Goal: Task Accomplishment & Management: Use online tool/utility

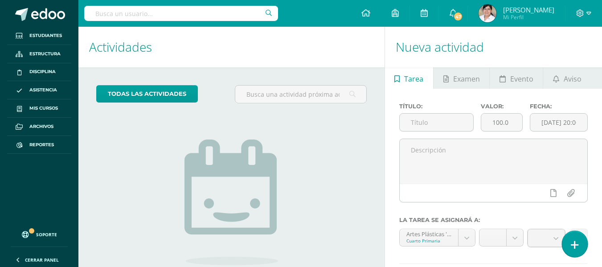
click at [575, 242] on icon at bounding box center [575, 245] width 8 height 10
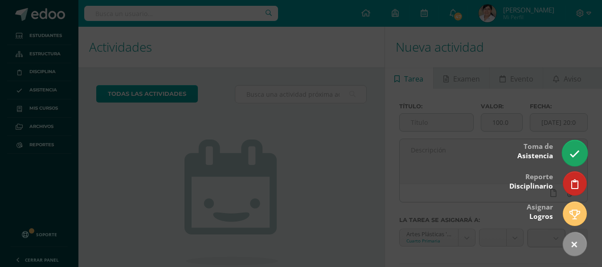
click at [575, 152] on icon at bounding box center [575, 154] width 10 height 10
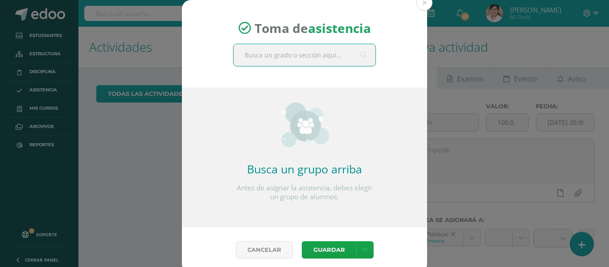
click at [319, 64] on input "text" at bounding box center [305, 55] width 142 height 22
click at [423, 7] on button at bounding box center [424, 3] width 16 height 16
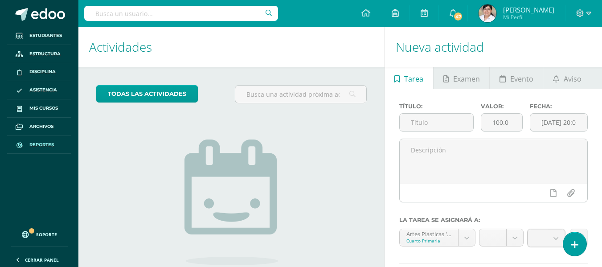
click at [45, 148] on span "Reportes" at bounding box center [41, 144] width 25 height 7
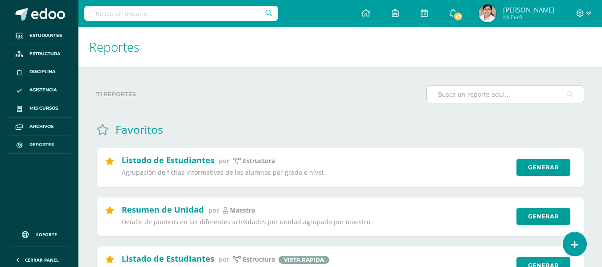
drag, startPoint x: 475, startPoint y: 97, endPoint x: 455, endPoint y: 101, distance: 20.8
click at [472, 98] on input "text" at bounding box center [505, 94] width 157 height 17
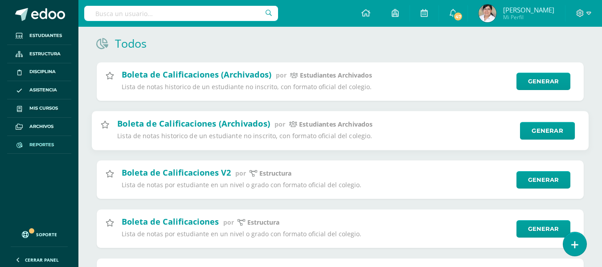
scroll to position [134, 0]
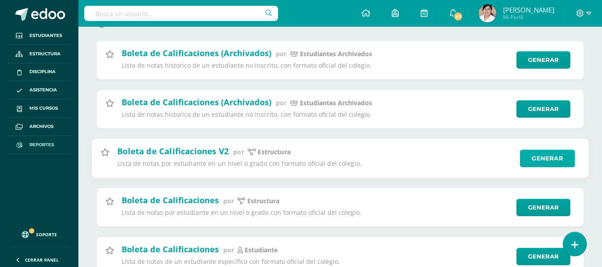
type input "bolet"
click at [538, 155] on link "Generar" at bounding box center [547, 158] width 55 height 18
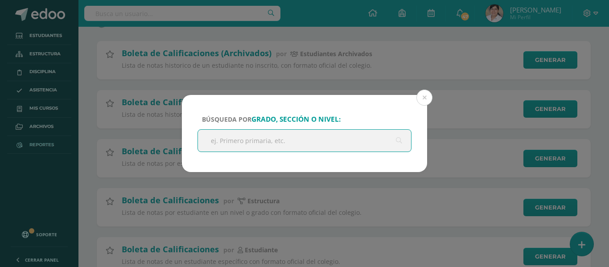
click at [317, 142] on input "text" at bounding box center [304, 141] width 213 height 22
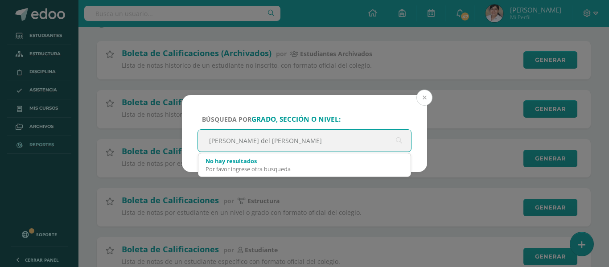
type input "maria del carmen ramos"
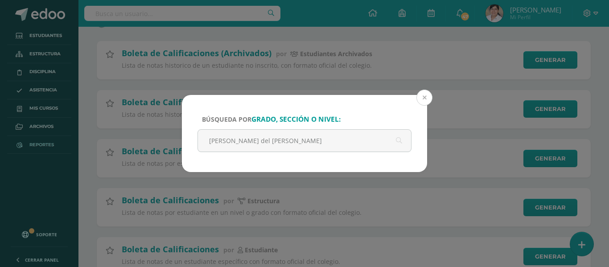
click at [420, 99] on button at bounding box center [424, 98] width 16 height 16
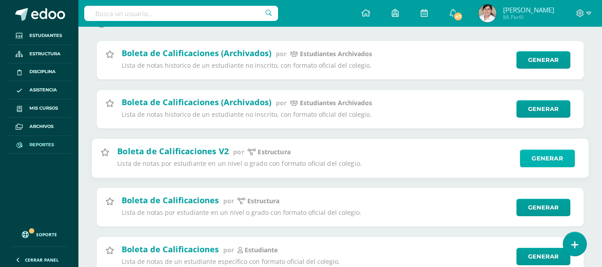
click at [544, 160] on link "Generar" at bounding box center [547, 158] width 55 height 18
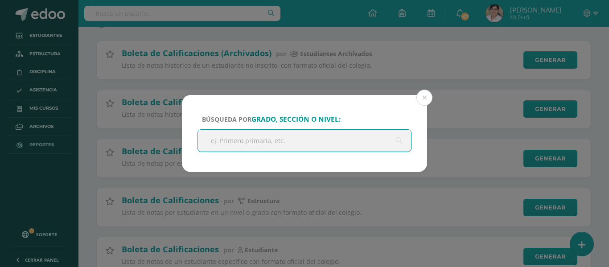
click at [246, 147] on input "text" at bounding box center [304, 141] width 213 height 22
click at [259, 141] on input "text" at bounding box center [304, 141] width 213 height 22
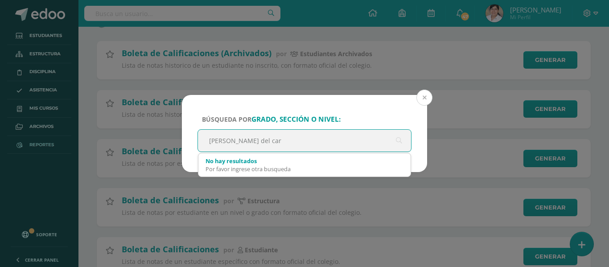
type input "maria del car"
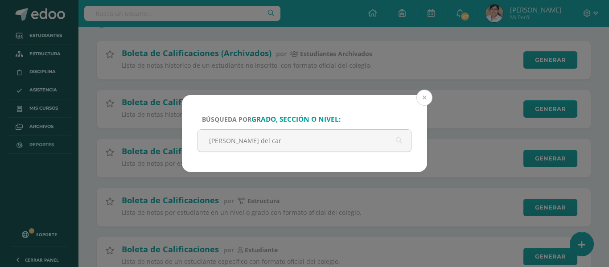
click at [424, 103] on button at bounding box center [424, 98] width 16 height 16
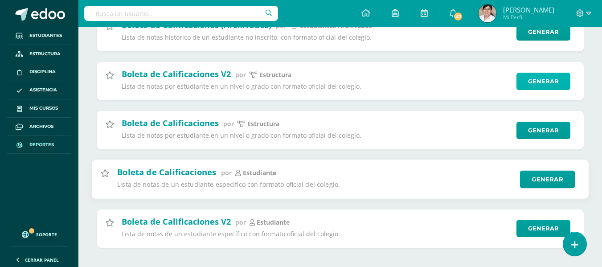
scroll to position [220, 0]
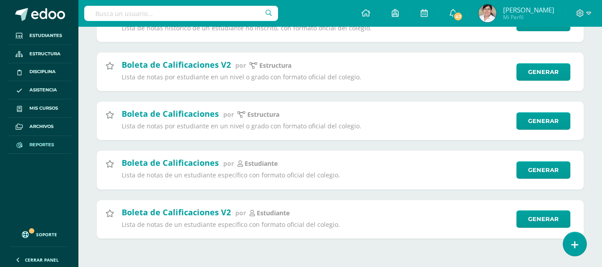
click at [45, 140] on link "Reportes" at bounding box center [39, 145] width 64 height 18
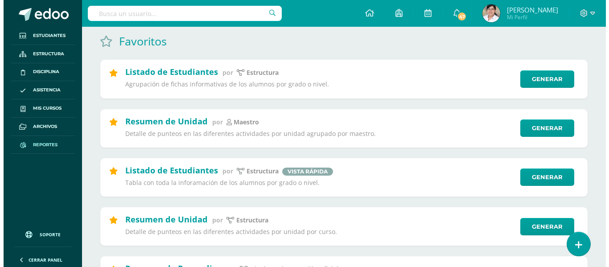
scroll to position [89, 0]
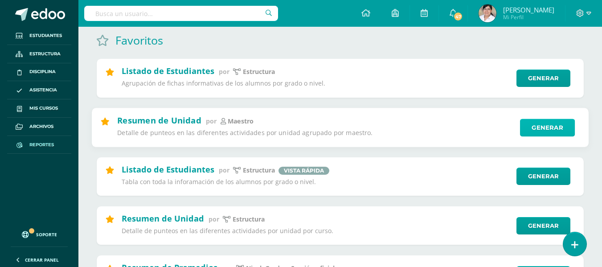
click at [546, 136] on link "Generar" at bounding box center [547, 128] width 55 height 18
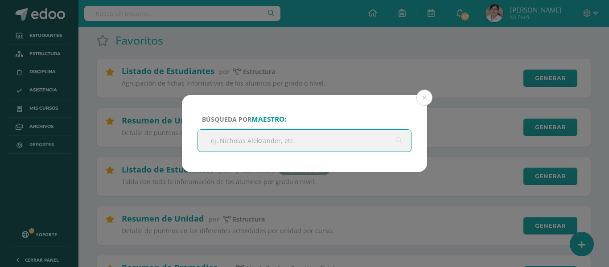
click at [313, 136] on input "text" at bounding box center [304, 141] width 213 height 22
type input "maria del carmen"
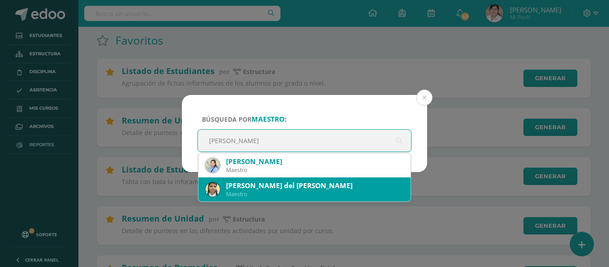
click at [330, 188] on div "María del Carmen Ramos Saravia" at bounding box center [314, 185] width 177 height 9
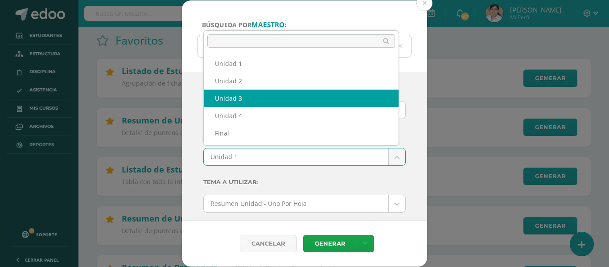
select select "Unidad 3"
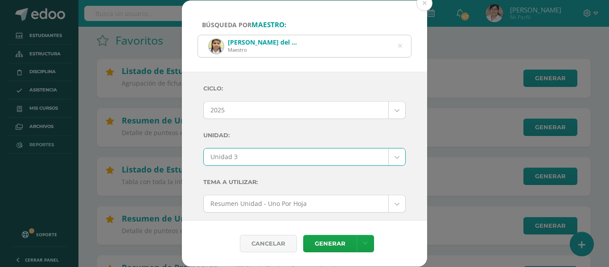
scroll to position [134, 0]
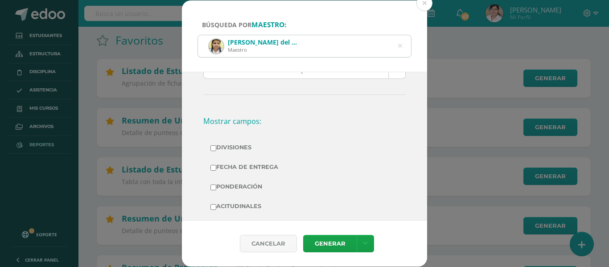
click at [258, 163] on label "Fecha de Entrega" at bounding box center [304, 167] width 188 height 12
click at [216, 165] on input "Fecha de Entrega" at bounding box center [213, 168] width 6 height 6
checkbox input "true"
click at [248, 184] on label "Ponderación" at bounding box center [304, 187] width 188 height 12
click at [216, 185] on input "Ponderación" at bounding box center [213, 188] width 6 height 6
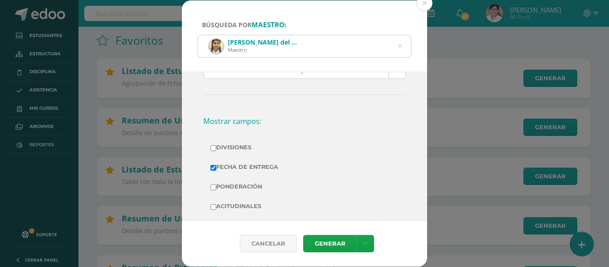
checkbox input "true"
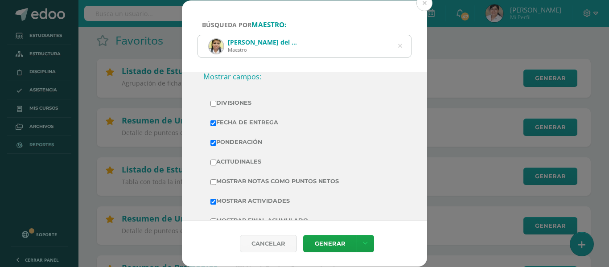
click at [254, 182] on label "Mostrar Notas Como Puntos Netos" at bounding box center [304, 181] width 188 height 12
click at [216, 182] on input "Mostrar Notas Como Puntos Netos" at bounding box center [213, 182] width 6 height 6
checkbox input "true"
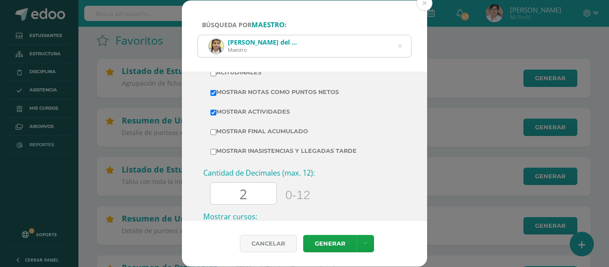
click at [291, 132] on label "Mostrar Final Acumulado" at bounding box center [304, 131] width 188 height 12
click at [216, 132] on input "Mostrar Final Acumulado" at bounding box center [213, 132] width 6 height 6
checkbox input "true"
click at [338, 244] on link "Generar" at bounding box center [329, 243] width 53 height 17
click at [423, 2] on button at bounding box center [424, 3] width 16 height 16
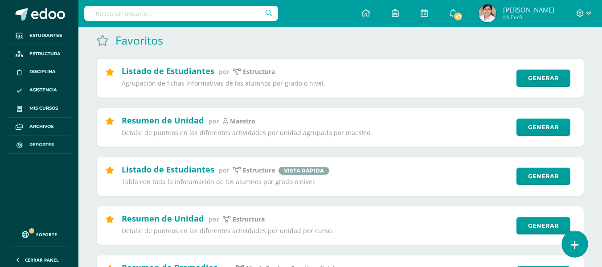
click at [571, 233] on link at bounding box center [574, 244] width 25 height 26
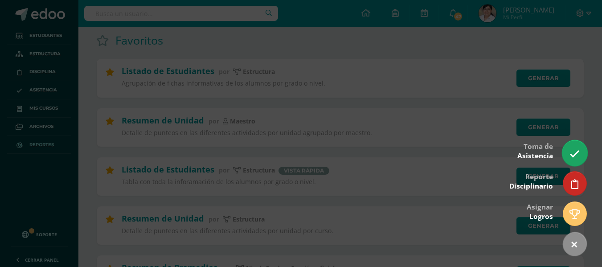
click at [571, 152] on icon at bounding box center [575, 154] width 10 height 10
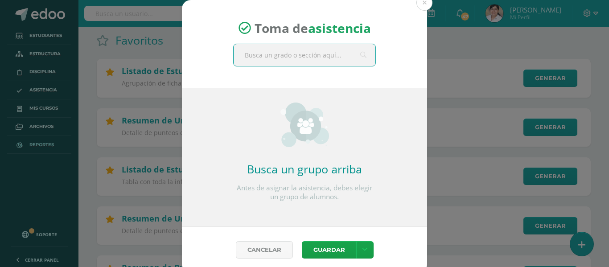
click at [315, 56] on input "text" at bounding box center [305, 55] width 142 height 22
type input "sexto"
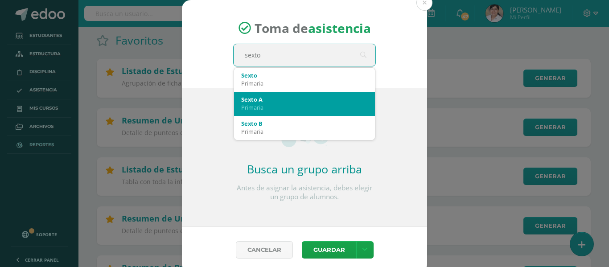
click at [271, 99] on div "Sexto A" at bounding box center [304, 99] width 127 height 8
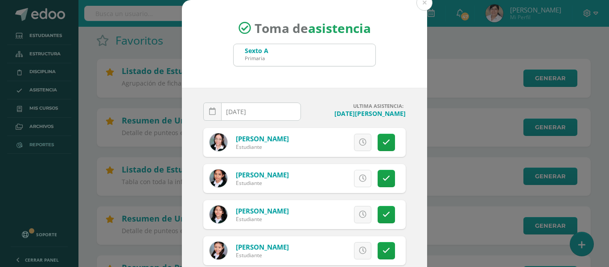
click at [359, 176] on icon at bounding box center [363, 179] width 8 height 8
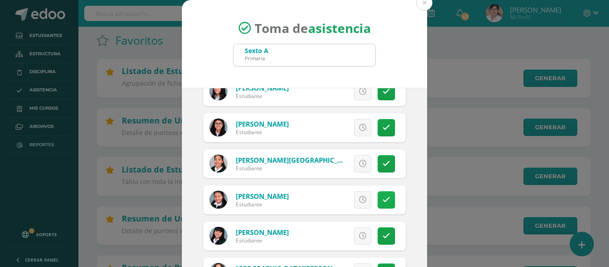
click at [378, 200] on link at bounding box center [386, 199] width 17 height 17
click at [348, 201] on span "Excusa" at bounding box center [347, 200] width 25 height 16
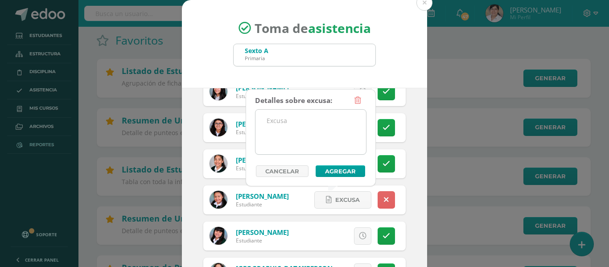
click at [294, 127] on textarea at bounding box center [310, 132] width 111 height 45
click at [312, 127] on textarea at bounding box center [310, 132] width 111 height 45
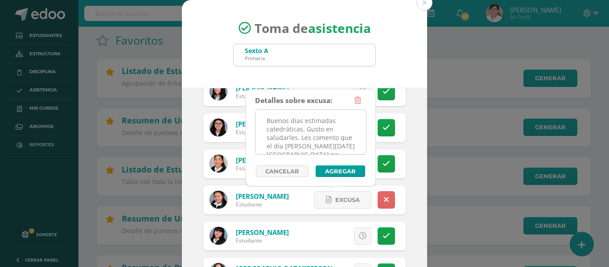
scroll to position [64, 0]
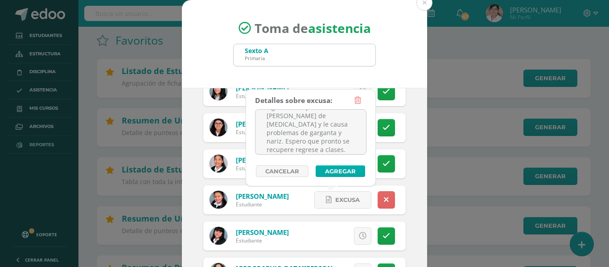
type textarea "Buenos días estimadas catedráticas. Gusto en saludarles. Les comento que el día…"
click at [331, 167] on button "Agregar" at bounding box center [340, 171] width 49 height 12
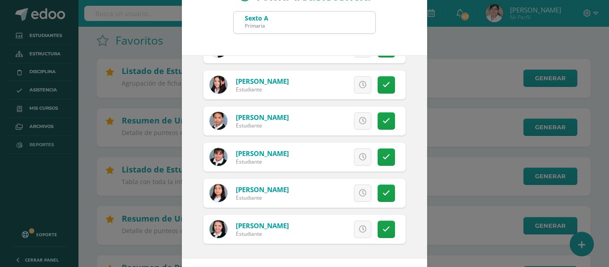
scroll to position [45, 0]
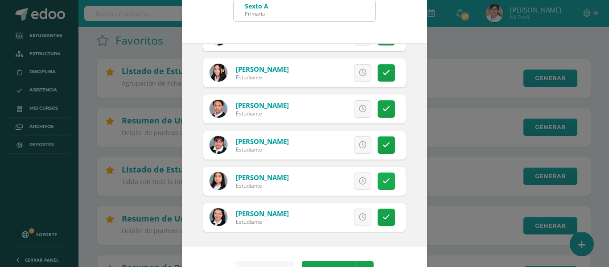
drag, startPoint x: 376, startPoint y: 185, endPoint x: 370, endPoint y: 182, distance: 7.4
click at [378, 185] on link at bounding box center [386, 180] width 17 height 17
click at [315, 178] on link "Excusa" at bounding box center [342, 180] width 57 height 17
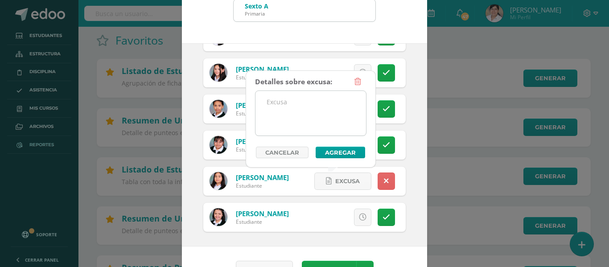
click at [308, 128] on textarea at bounding box center [310, 113] width 111 height 45
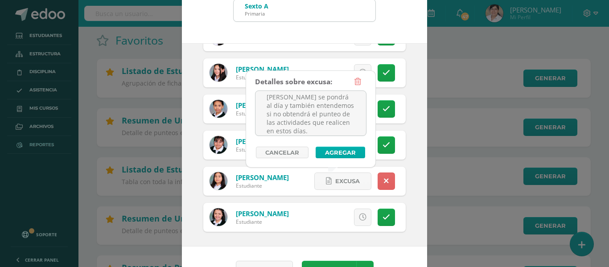
type textarea "Buen día Miss Raiza Deseo esté pasando un bendecido día Quería informarle que C…"
click at [331, 151] on button "Agregar" at bounding box center [340, 153] width 49 height 12
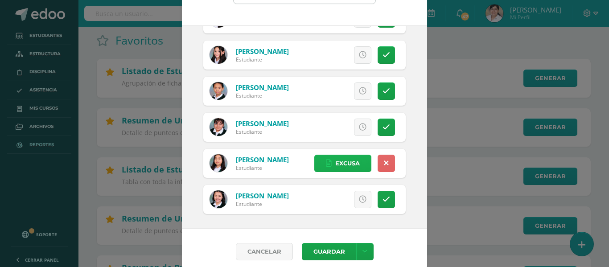
scroll to position [70, 0]
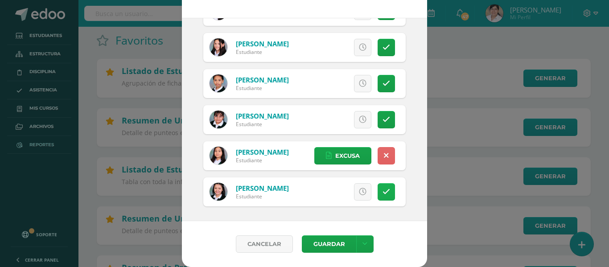
click at [381, 191] on link at bounding box center [386, 191] width 17 height 17
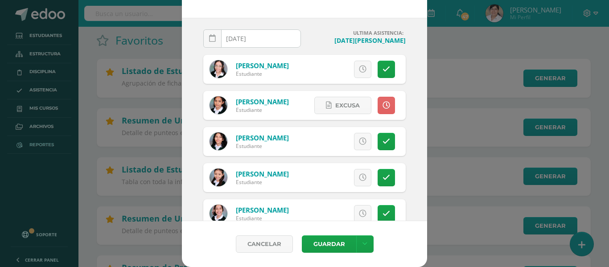
scroll to position [0, 0]
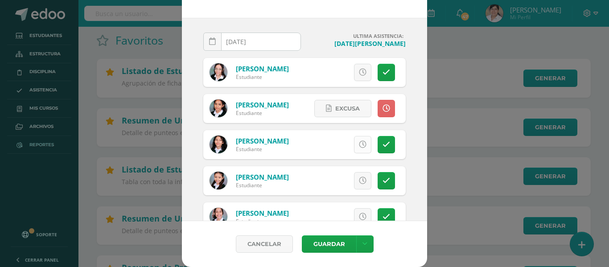
click at [359, 141] on icon at bounding box center [363, 145] width 8 height 8
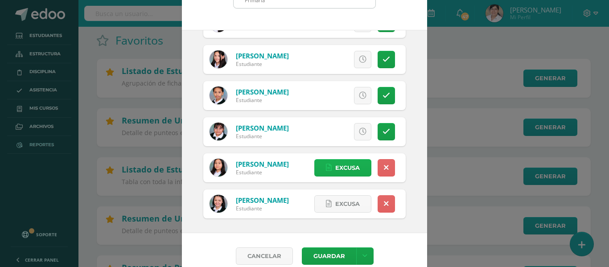
scroll to position [70, 0]
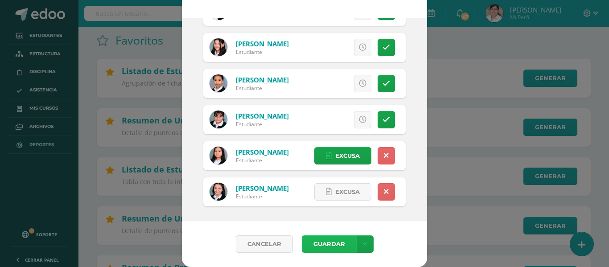
click at [333, 239] on button "Guardar" at bounding box center [329, 243] width 54 height 17
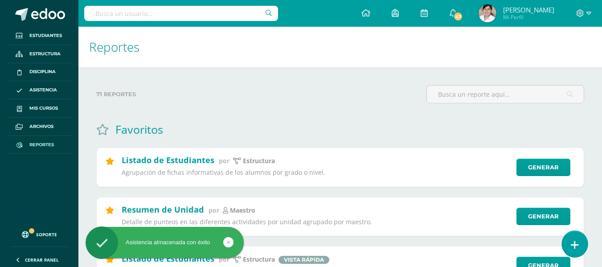
click at [582, 242] on link at bounding box center [574, 244] width 25 height 26
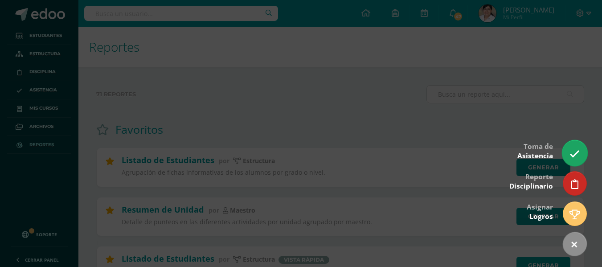
click at [575, 155] on icon at bounding box center [575, 154] width 10 height 10
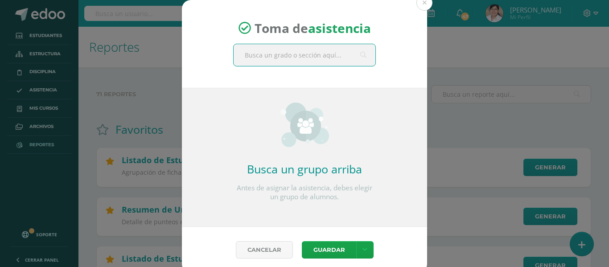
click at [291, 57] on input "text" at bounding box center [305, 55] width 142 height 22
type input "sexto"
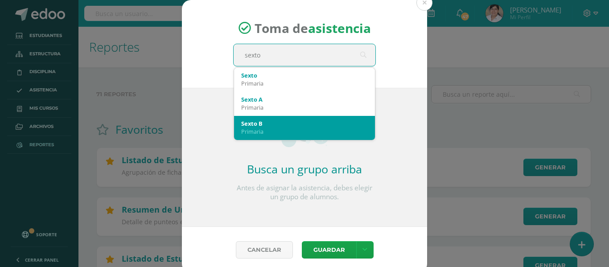
click at [273, 123] on div "Sexto B" at bounding box center [304, 123] width 127 height 8
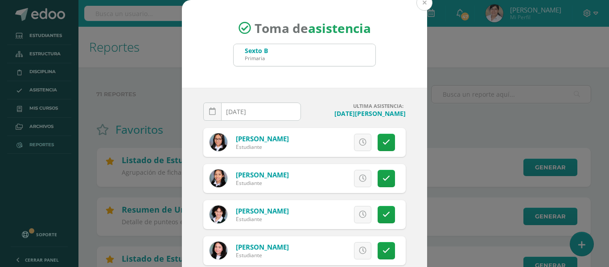
click at [425, 7] on button at bounding box center [424, 3] width 16 height 16
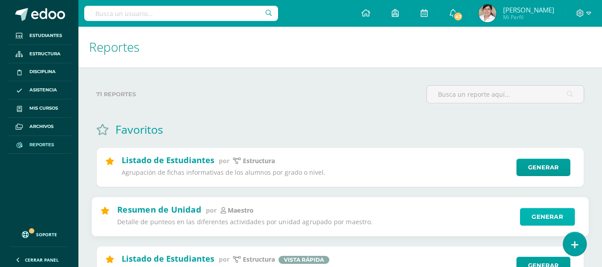
click at [545, 218] on link "Generar" at bounding box center [547, 217] width 55 height 18
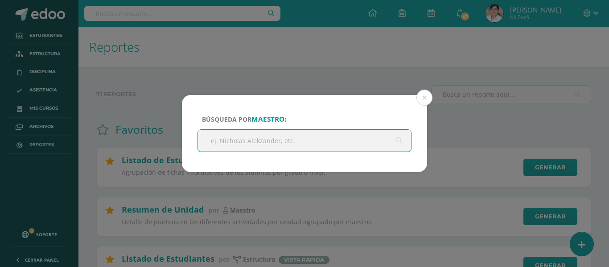
click at [357, 136] on input "text" at bounding box center [304, 141] width 213 height 22
type input "del"
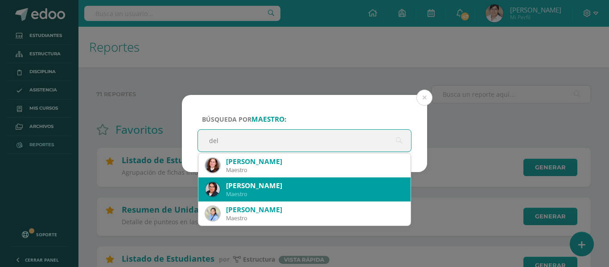
click at [298, 192] on div "Maestro" at bounding box center [314, 194] width 177 height 8
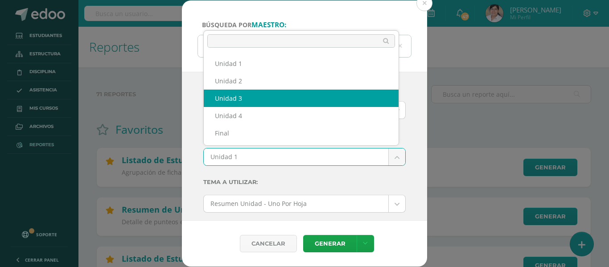
select select "Unidad 3"
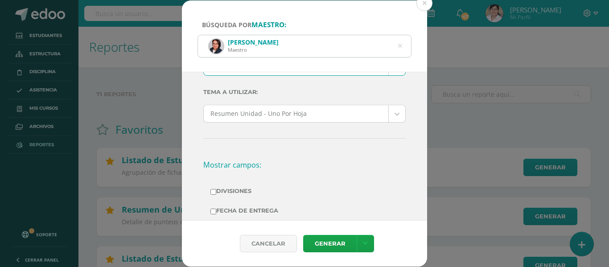
scroll to position [178, 0]
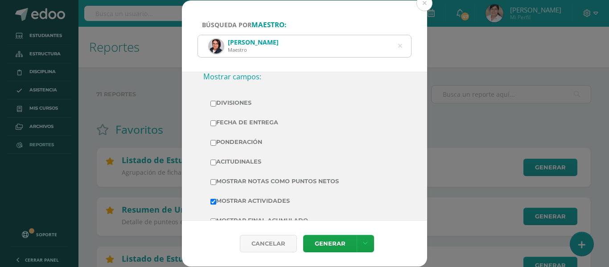
click at [262, 149] on td "Ponderación" at bounding box center [304, 142] width 202 height 20
click at [255, 143] on label "Ponderación" at bounding box center [304, 142] width 188 height 12
click at [216, 143] on input "Ponderación" at bounding box center [213, 143] width 6 height 6
checkbox input "true"
click at [257, 189] on td "Mostrar Notas Como Puntos Netos" at bounding box center [304, 182] width 202 height 20
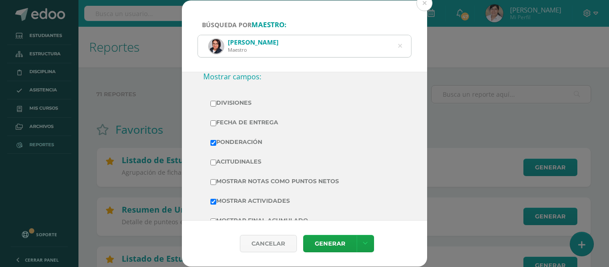
click at [263, 184] on label "Mostrar Notas Como Puntos Netos" at bounding box center [304, 181] width 188 height 12
click at [216, 184] on input "Mostrar Notas Como Puntos Netos" at bounding box center [213, 182] width 6 height 6
checkbox input "true"
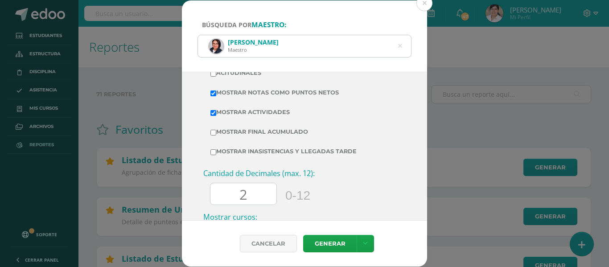
scroll to position [267, 0]
click at [253, 135] on label "Mostrar Final Acumulado" at bounding box center [304, 131] width 188 height 12
click at [216, 135] on input "Mostrar Final Acumulado" at bounding box center [213, 132] width 6 height 6
checkbox input "true"
click at [327, 244] on link "Generar" at bounding box center [329, 243] width 53 height 17
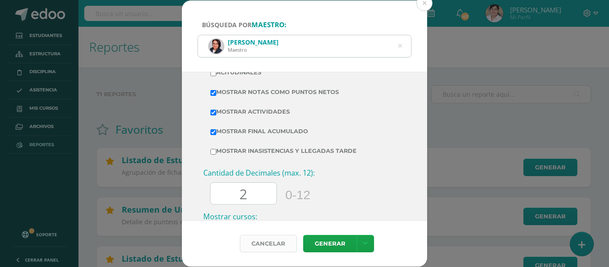
click at [273, 238] on div "Cancelar" at bounding box center [268, 243] width 57 height 17
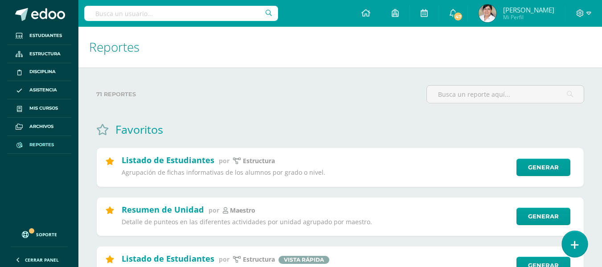
click at [574, 246] on icon at bounding box center [575, 245] width 8 height 10
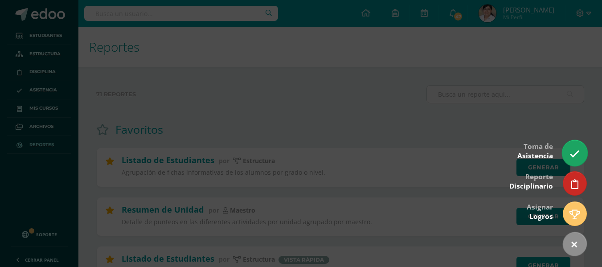
click at [579, 152] on icon at bounding box center [575, 154] width 10 height 10
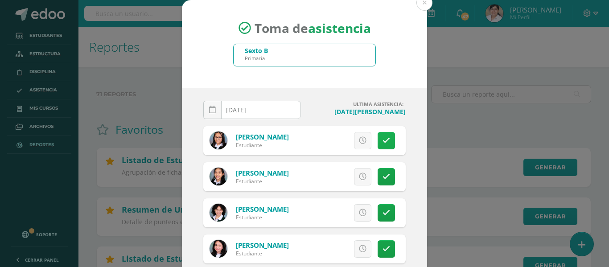
scroll to position [0, 0]
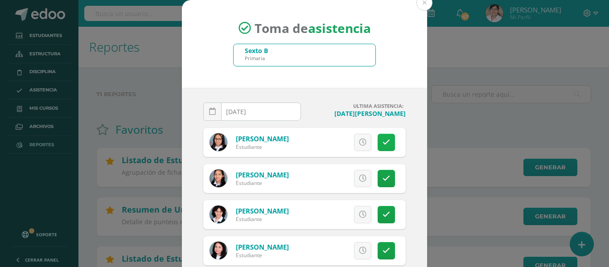
click at [382, 139] on icon at bounding box center [386, 143] width 8 height 8
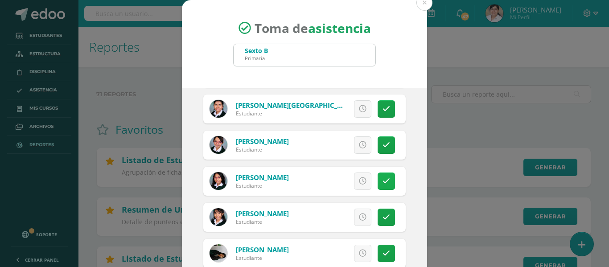
scroll to position [178, 0]
click at [382, 181] on link at bounding box center [386, 180] width 17 height 17
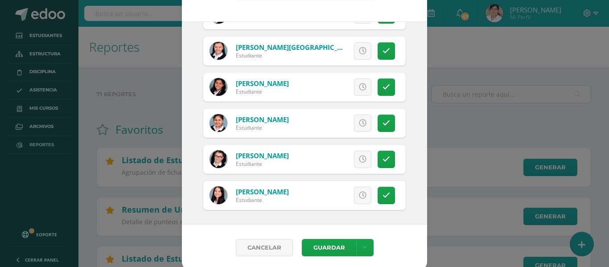
scroll to position [70, 0]
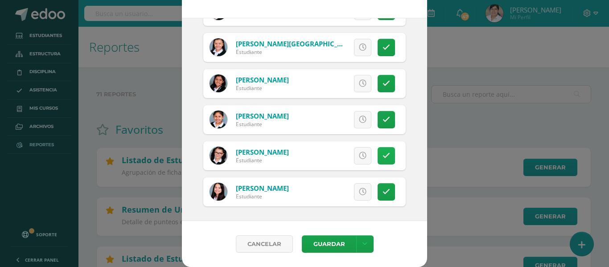
click at [382, 152] on icon at bounding box center [386, 156] width 8 height 8
click at [329, 244] on button "Guardar" at bounding box center [329, 243] width 54 height 17
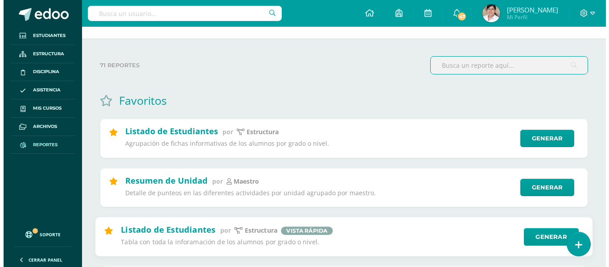
scroll to position [45, 0]
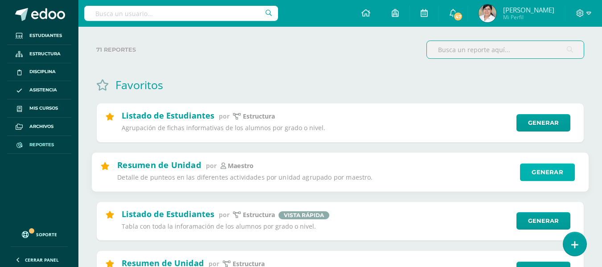
click at [539, 166] on link "Generar" at bounding box center [547, 172] width 55 height 18
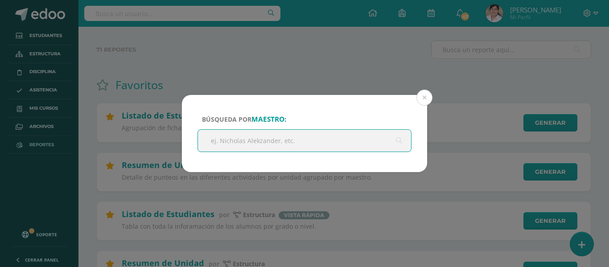
click at [315, 136] on input "text" at bounding box center [304, 141] width 213 height 22
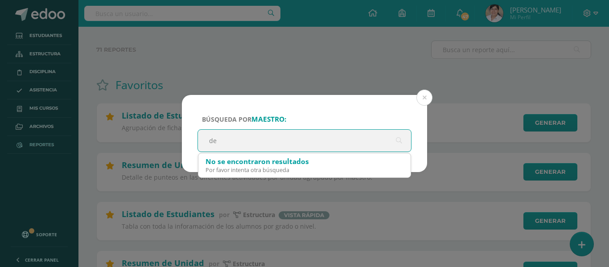
type input "d"
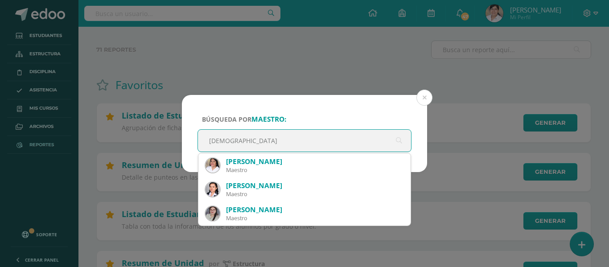
type input "[DEMOGRAPHIC_DATA]"
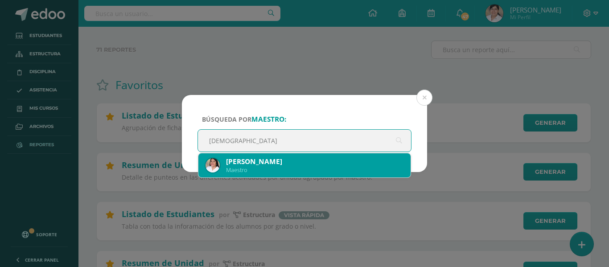
click at [322, 168] on div "Maestro" at bounding box center [314, 170] width 177 height 8
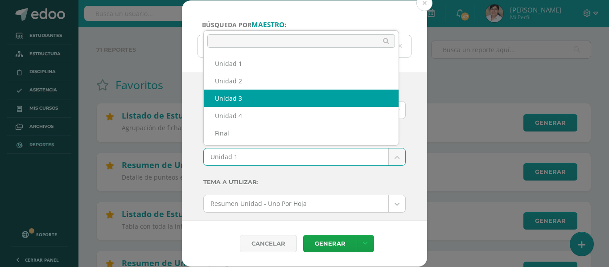
select select "Unidad 3"
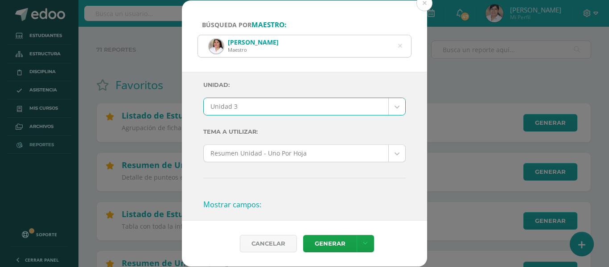
scroll to position [134, 0]
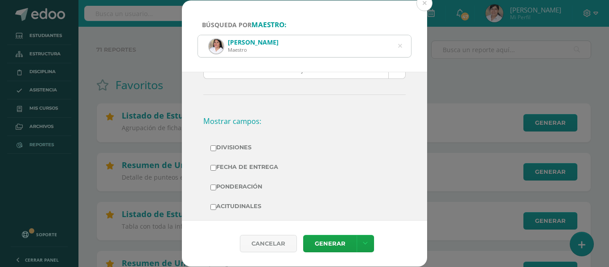
click at [243, 168] on label "Fecha de Entrega" at bounding box center [304, 167] width 188 height 12
click at [216, 168] on input "Fecha de Entrega" at bounding box center [213, 168] width 6 height 6
checkbox input "true"
click at [240, 185] on label "Ponderación" at bounding box center [304, 187] width 188 height 12
click at [216, 185] on input "Ponderación" at bounding box center [213, 188] width 6 height 6
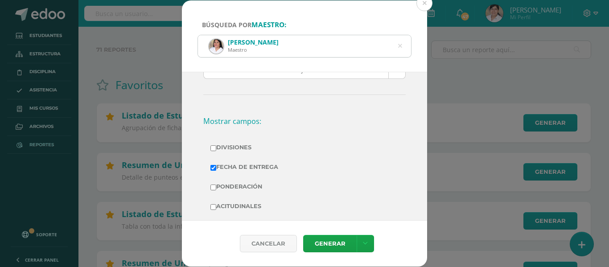
checkbox input "true"
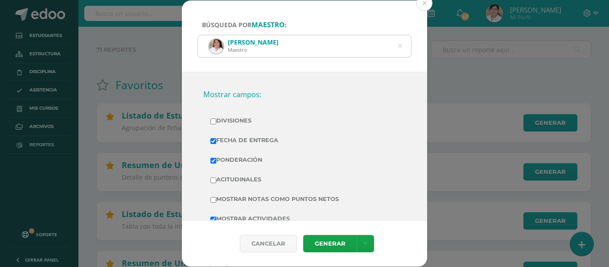
scroll to position [223, 0]
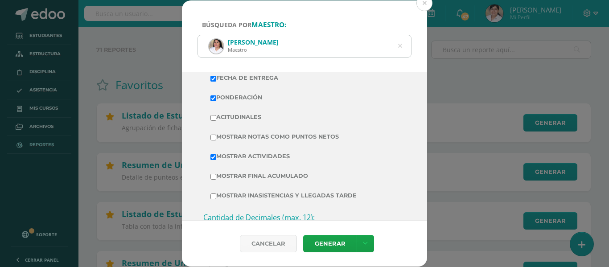
click at [247, 113] on label "Acitudinales" at bounding box center [304, 117] width 188 height 12
click at [216, 115] on input "Acitudinales" at bounding box center [213, 118] width 6 height 6
checkbox input "true"
click at [242, 178] on label "Mostrar Final Acumulado" at bounding box center [304, 176] width 188 height 12
click at [216, 178] on input "Mostrar Final Acumulado" at bounding box center [213, 177] width 6 height 6
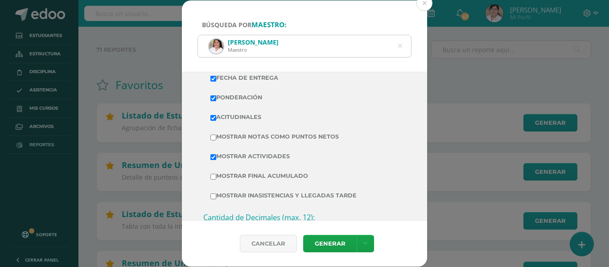
checkbox input "true"
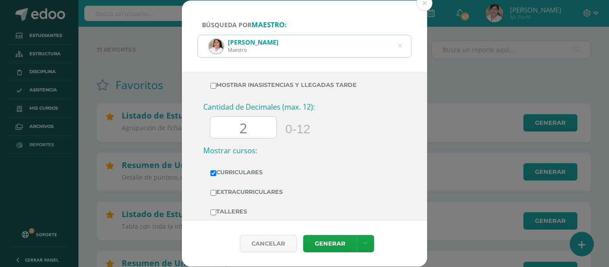
scroll to position [349, 0]
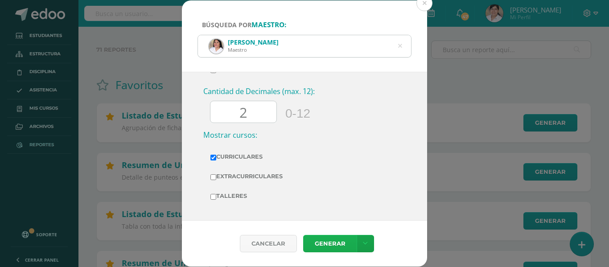
click at [324, 238] on link "Generar" at bounding box center [329, 243] width 53 height 17
click at [422, 3] on button at bounding box center [424, 3] width 16 height 16
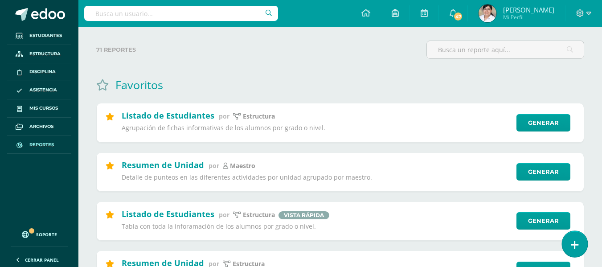
click at [579, 243] on link at bounding box center [574, 244] width 25 height 26
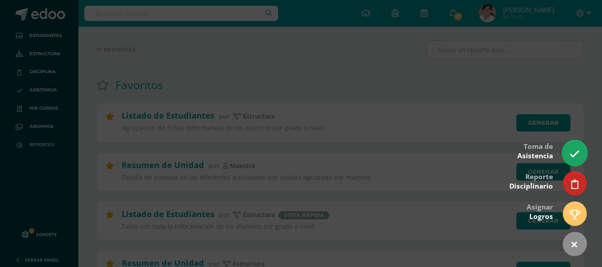
click at [574, 161] on link at bounding box center [574, 153] width 25 height 26
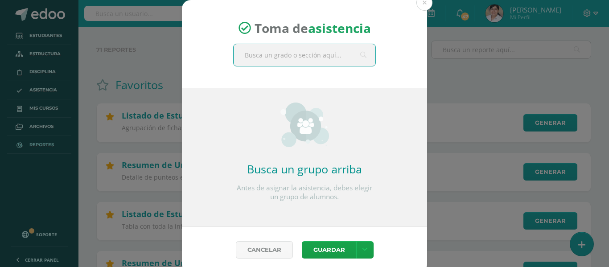
click at [287, 53] on input "text" at bounding box center [305, 55] width 142 height 22
type input "quinto b"
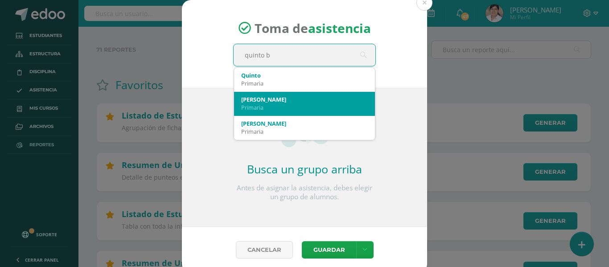
click at [289, 104] on div "Primaria" at bounding box center [304, 107] width 127 height 8
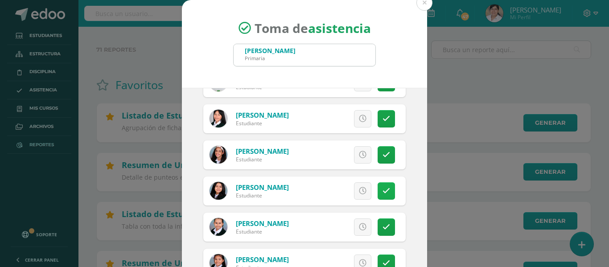
scroll to position [675, 0]
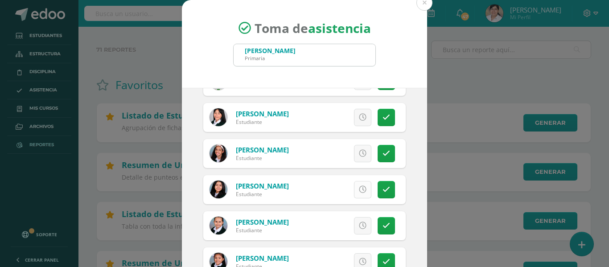
click at [359, 189] on icon at bounding box center [363, 190] width 8 height 8
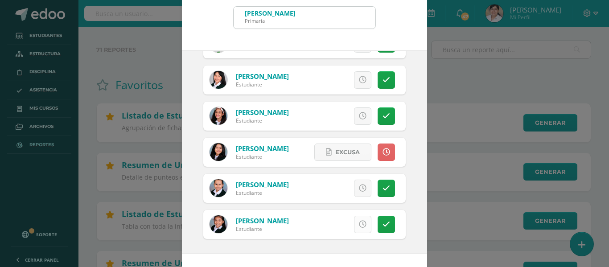
scroll to position [70, 0]
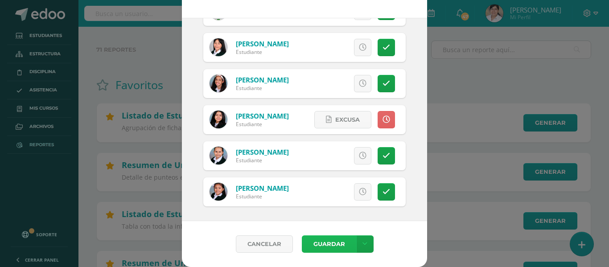
click at [320, 237] on button "Guardar" at bounding box center [329, 243] width 54 height 17
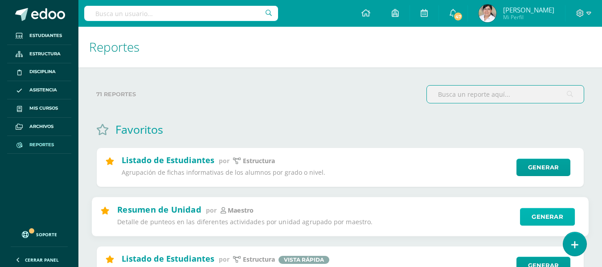
click at [538, 212] on link "Generar" at bounding box center [547, 217] width 55 height 18
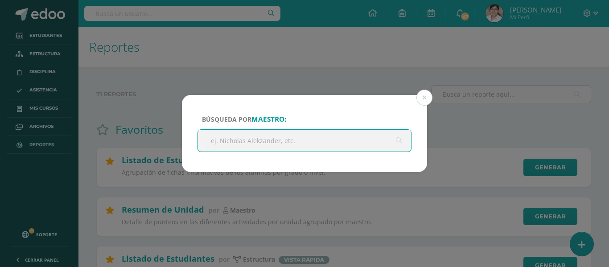
click at [347, 133] on input "text" at bounding box center [304, 141] width 213 height 22
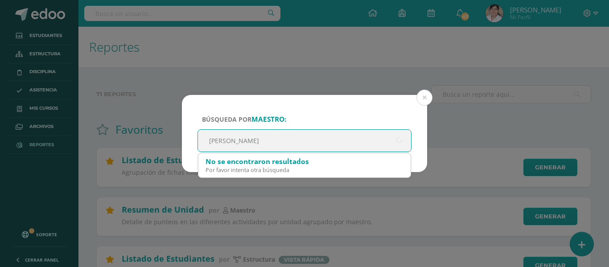
type input "[PERSON_NAME] [PERSON_NAME]"
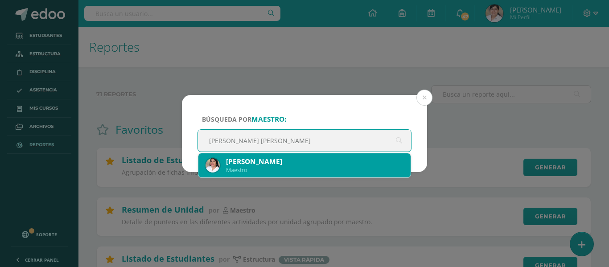
click at [320, 165] on div "[PERSON_NAME]" at bounding box center [314, 161] width 177 height 9
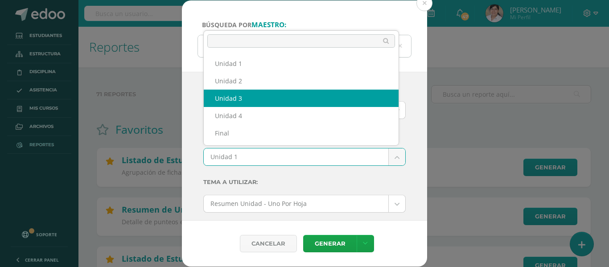
select select "Unidad 3"
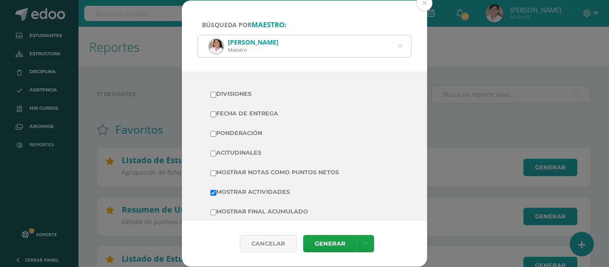
scroll to position [223, 0]
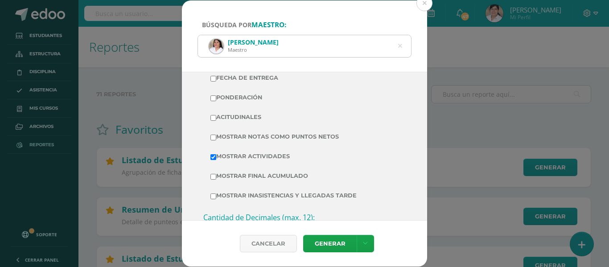
click at [255, 101] on label "Ponderación" at bounding box center [304, 97] width 188 height 12
click at [216, 101] on input "Ponderación" at bounding box center [213, 98] width 6 height 6
checkbox input "true"
click at [241, 119] on label "Acitudinales" at bounding box center [304, 117] width 188 height 12
click at [216, 119] on input "Acitudinales" at bounding box center [213, 118] width 6 height 6
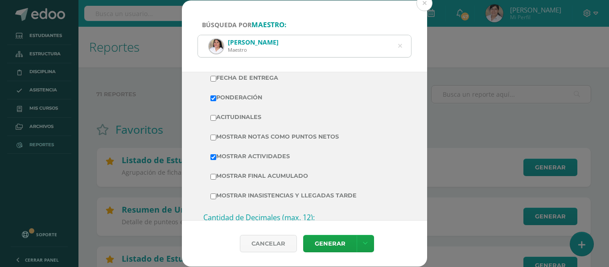
checkbox input "true"
click at [243, 128] on td "Mostrar Notas Como Puntos Netos" at bounding box center [304, 137] width 202 height 20
click at [243, 132] on label "Mostrar Notas Como Puntos Netos" at bounding box center [304, 137] width 188 height 12
click at [216, 135] on input "Mostrar Notas Como Puntos Netos" at bounding box center [213, 138] width 6 height 6
checkbox input "true"
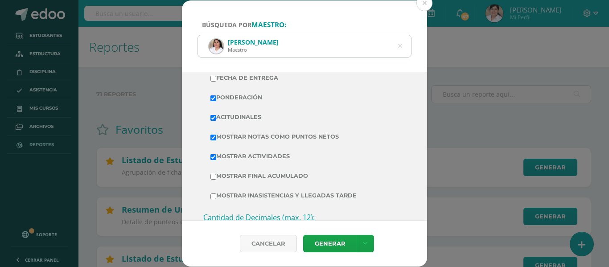
click at [239, 175] on label "Mostrar Final Acumulado" at bounding box center [304, 176] width 188 height 12
click at [216, 175] on input "Mostrar Final Acumulado" at bounding box center [213, 177] width 6 height 6
checkbox input "true"
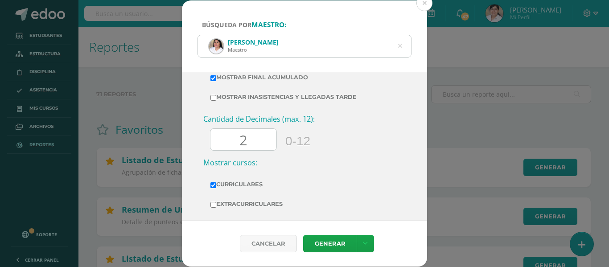
scroll to position [349, 0]
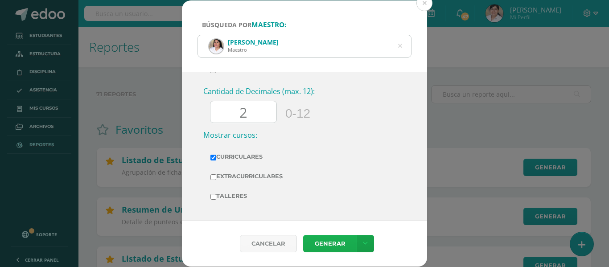
click at [329, 243] on link "Generar" at bounding box center [329, 243] width 53 height 17
click at [401, 48] on icon at bounding box center [399, 46] width 19 height 19
